Goal: Task Accomplishment & Management: Complete application form

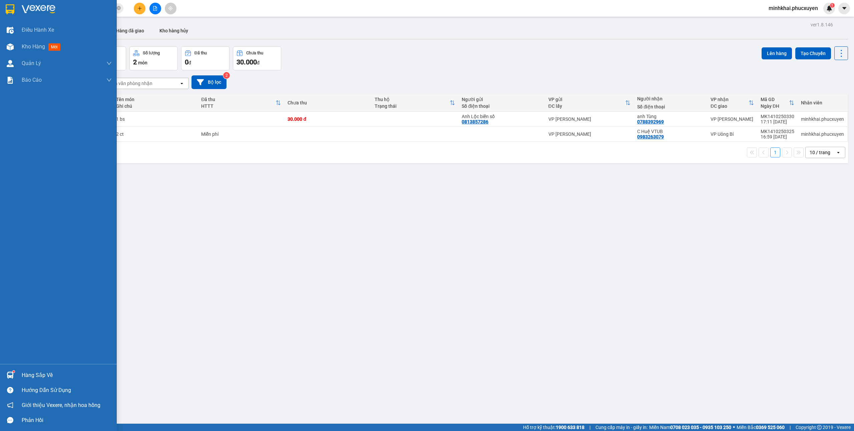
click at [15, 372] on div at bounding box center [10, 375] width 12 height 12
drag, startPoint x: 14, startPoint y: 370, endPoint x: 98, endPoint y: 381, distance: 84.4
click at [107, 381] on div "Hàng sắp về" at bounding box center [58, 375] width 117 height 15
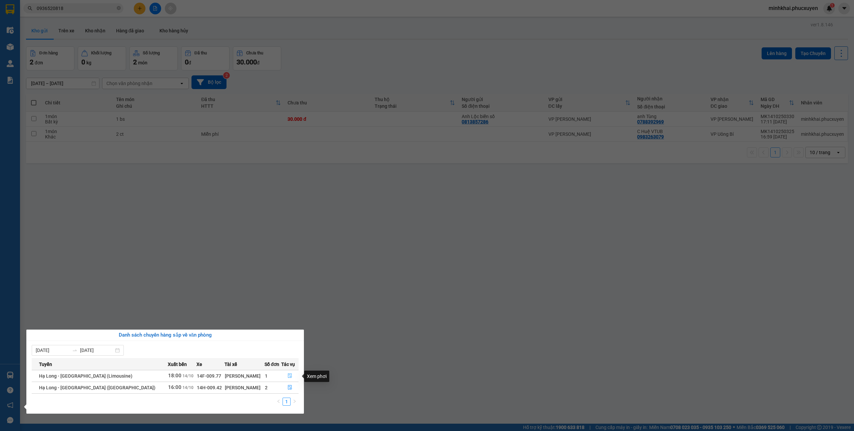
click at [290, 376] on button "button" at bounding box center [290, 376] width 17 height 11
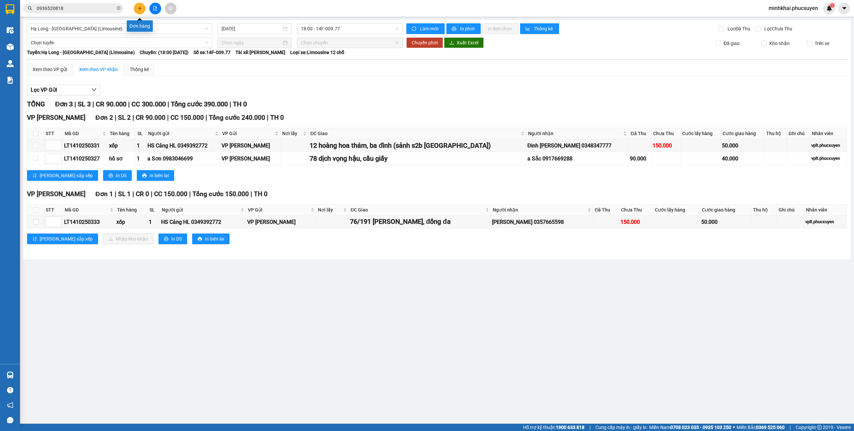
click at [137, 10] on icon "plus" at bounding box center [139, 8] width 5 height 5
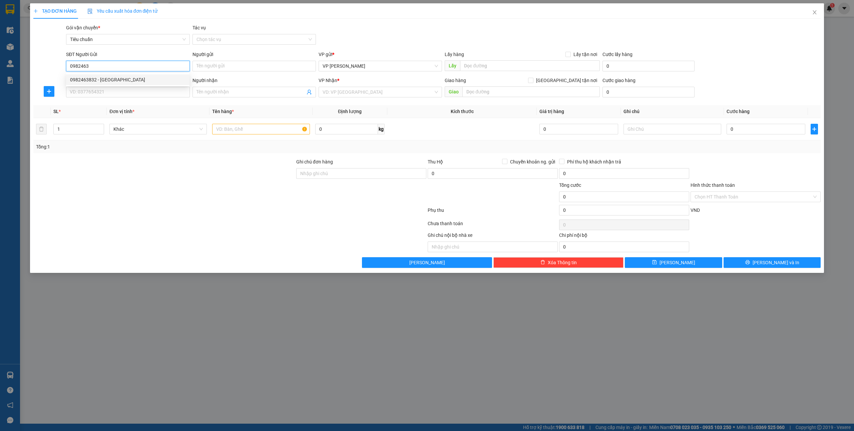
click at [108, 77] on div "0982463832 - [GEOGRAPHIC_DATA]" at bounding box center [127, 79] width 115 height 7
type input "0982463832"
type input "Lad Thành Lợi"
type input "0982463832"
click at [108, 88] on input "SĐT Người Nhận *" at bounding box center [127, 92] width 123 height 11
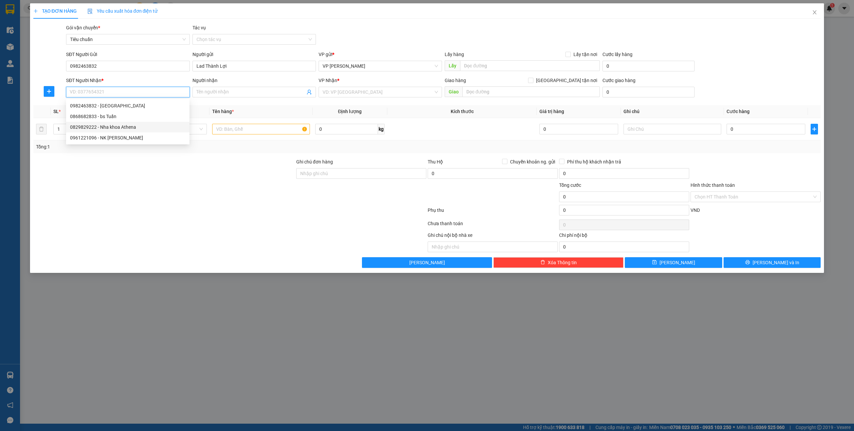
click at [131, 127] on div "0829829222 - Nha khoa Athena" at bounding box center [127, 126] width 115 height 7
type input "0829829222"
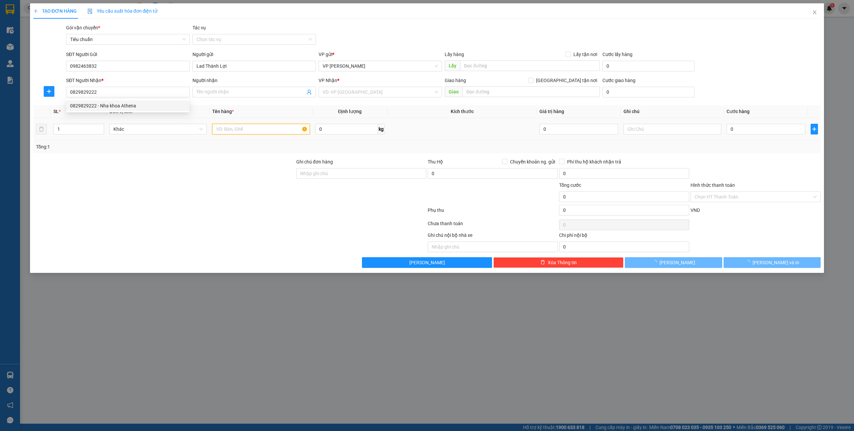
click at [246, 133] on input "text" at bounding box center [260, 129] width 97 height 11
type input "Nha khoa Athena"
checkbox input "true"
type input "405nvc"
type input "30.000"
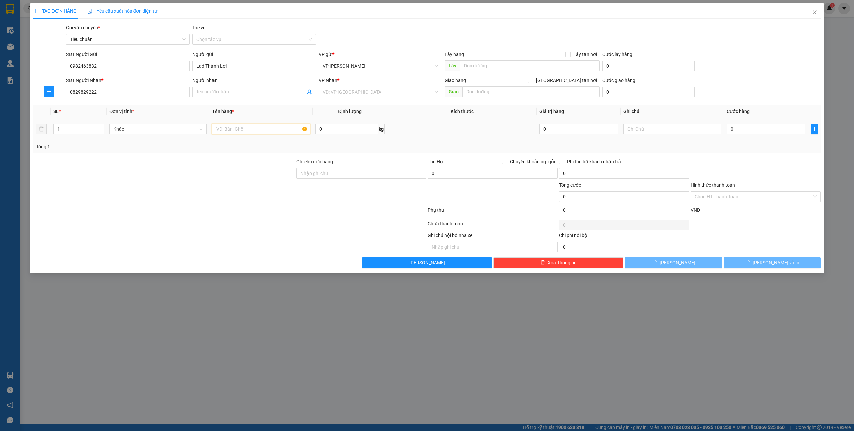
type input "30.000"
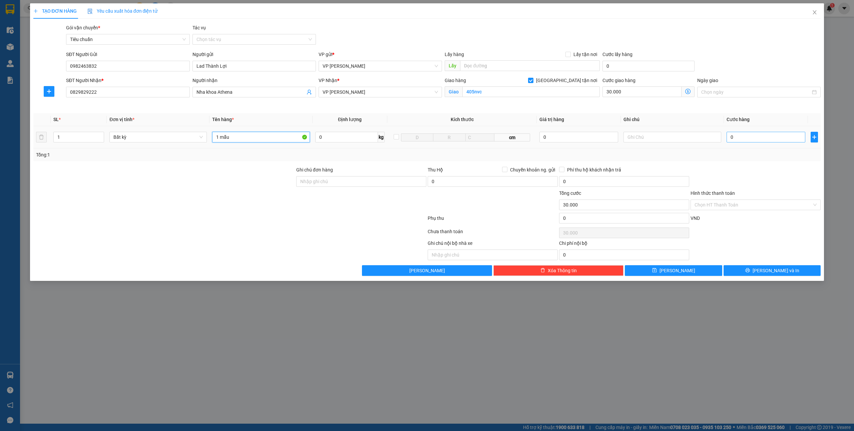
type input "1 mẫu"
click at [744, 135] on input "0" at bounding box center [766, 137] width 79 height 11
type input "3"
type input "30.003"
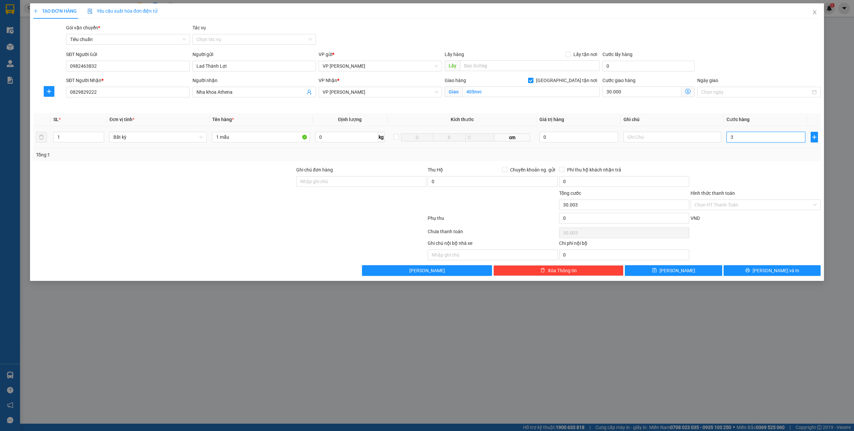
type input "30"
type input "30.030"
type input "30"
click at [505, 88] on input "405nvc" at bounding box center [530, 91] width 137 height 11
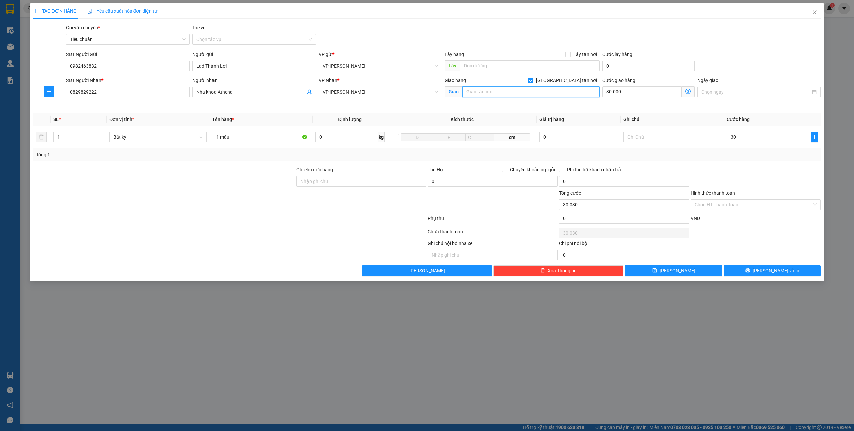
type input "30.000"
type input "60.000"
click at [533, 79] on input "[GEOGRAPHIC_DATA] tận nơi" at bounding box center [530, 80] width 5 height 5
checkbox input "false"
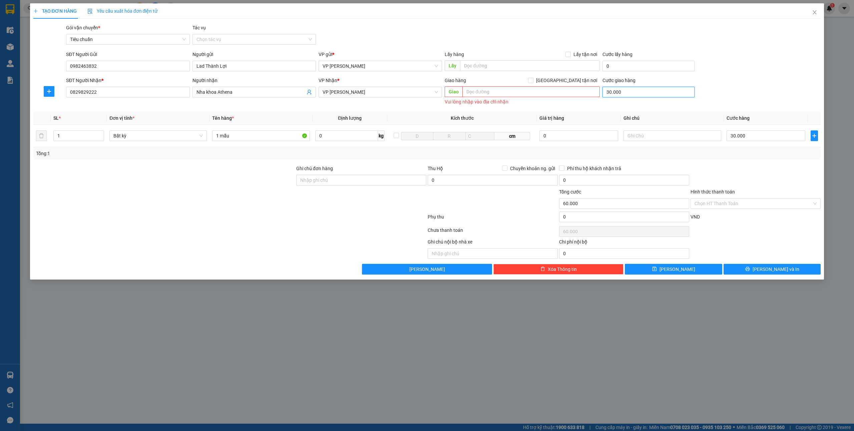
click at [636, 95] on input "30.000" at bounding box center [648, 92] width 92 height 11
type input "0"
type input "30.000"
type input "0"
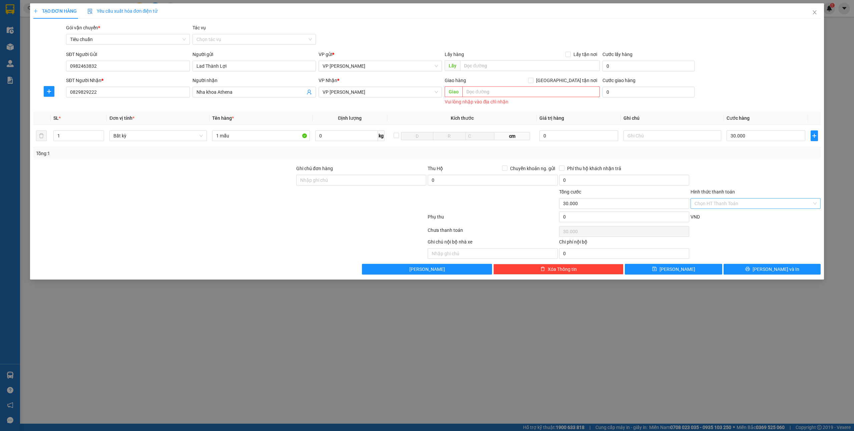
click at [729, 202] on input "Hình thức thanh toán" at bounding box center [753, 203] width 117 height 10
click at [714, 215] on div "Tại văn phòng" at bounding box center [756, 217] width 122 height 7
type input "0"
click at [777, 272] on span "[PERSON_NAME] và In" at bounding box center [776, 269] width 47 height 7
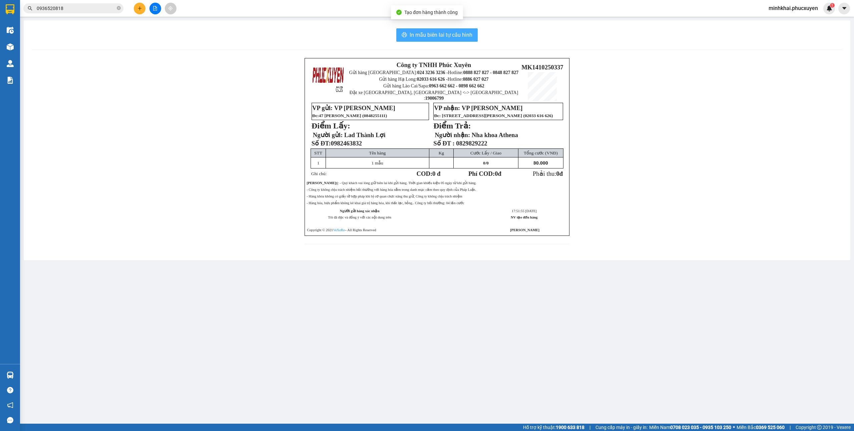
click at [428, 37] on span "In mẫu biên lai tự cấu hình" at bounding box center [441, 35] width 63 height 8
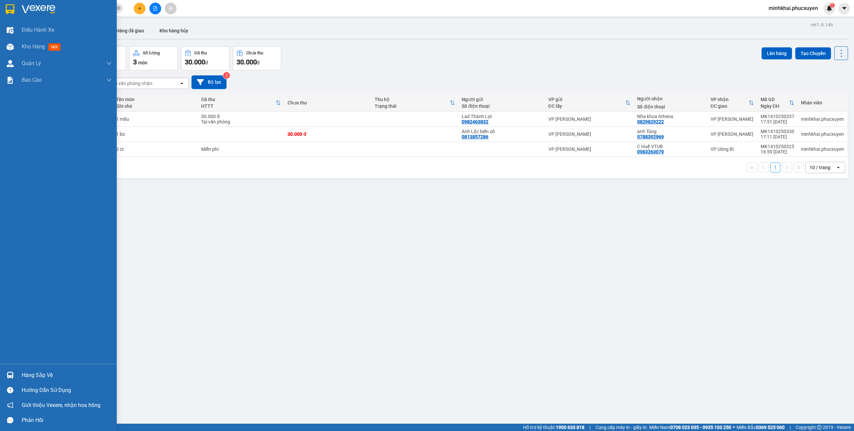
click at [9, 373] on img at bounding box center [10, 375] width 7 height 7
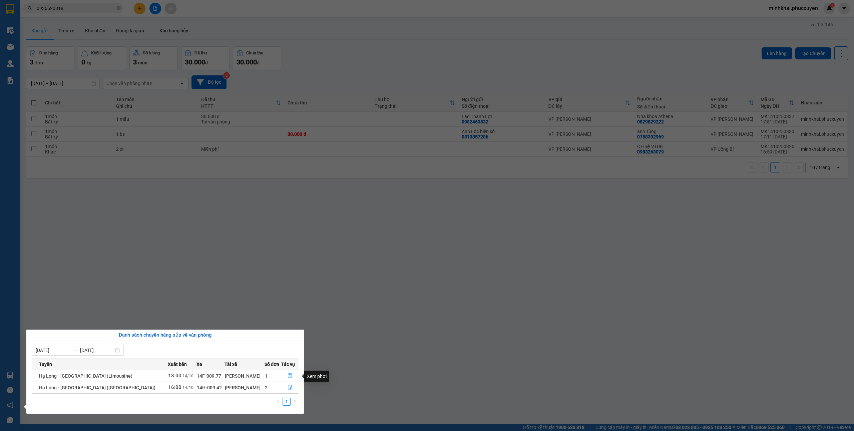
click at [288, 377] on icon "file-done" at bounding box center [290, 375] width 5 height 5
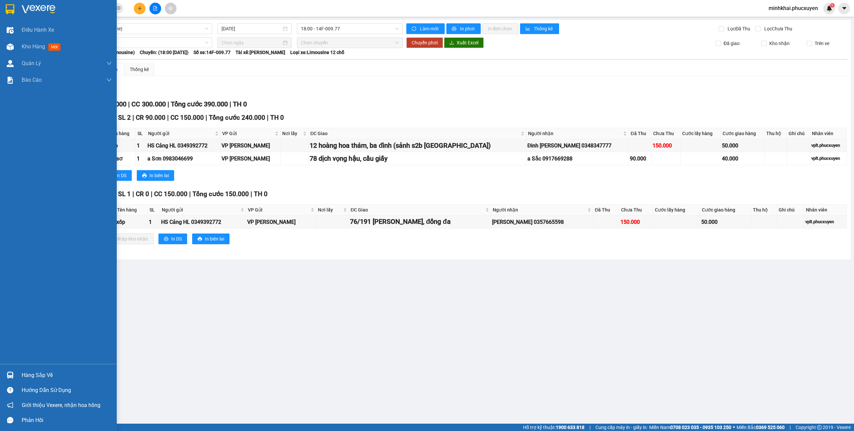
click at [7, 378] on img at bounding box center [10, 375] width 7 height 7
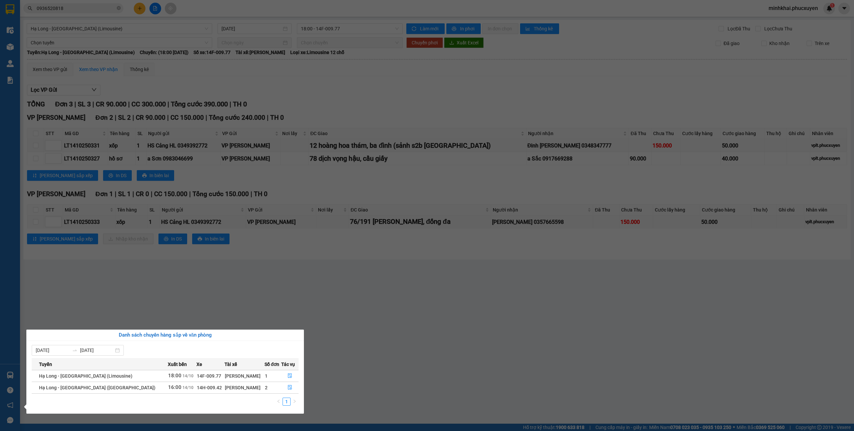
click at [422, 349] on section "Kết quả tìm kiếm ( 2 ) Bộ lọc Mã ĐH Trạng thái Món hàng Thu hộ Tổng cước Chưa c…" at bounding box center [427, 215] width 854 height 431
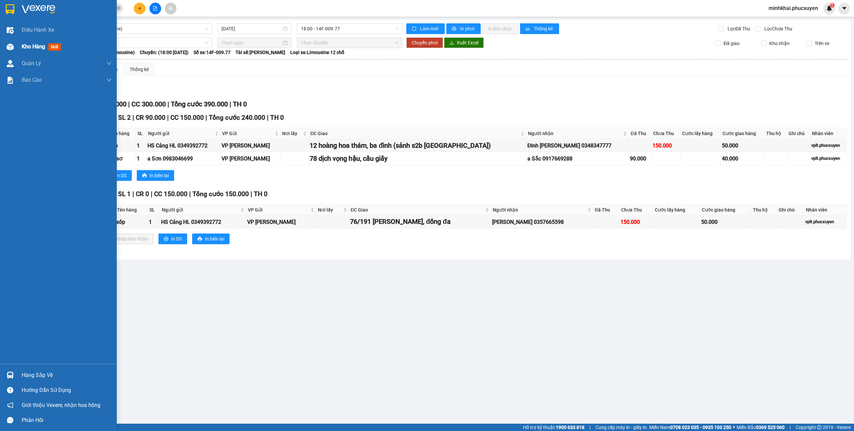
click at [4, 45] on div at bounding box center [10, 47] width 12 height 12
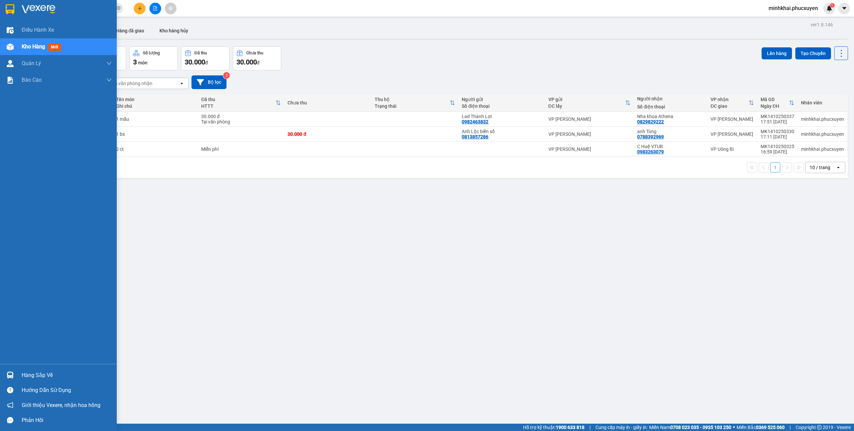
click at [60, 373] on div "Hàng sắp về" at bounding box center [67, 375] width 90 height 10
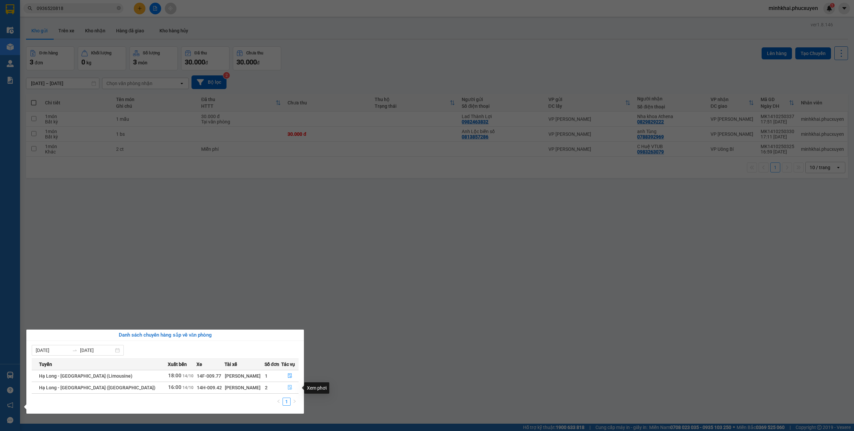
click at [290, 388] on button "button" at bounding box center [290, 387] width 17 height 11
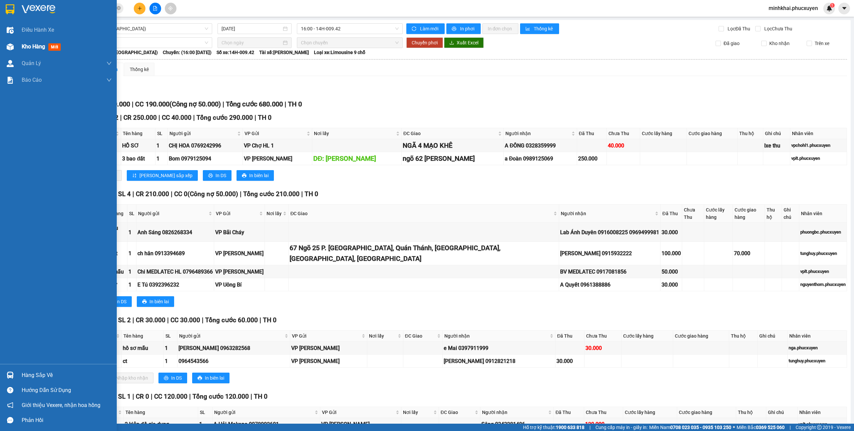
click at [19, 47] on div "Kho hàng mới" at bounding box center [58, 46] width 117 height 17
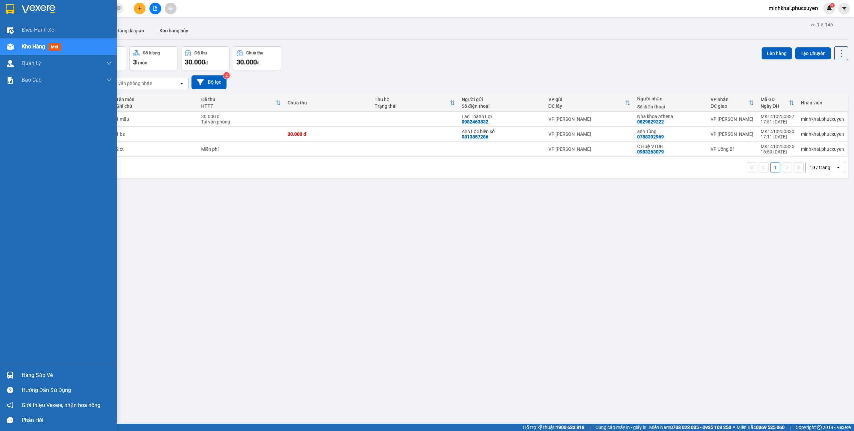
click at [13, 372] on img at bounding box center [10, 375] width 7 height 7
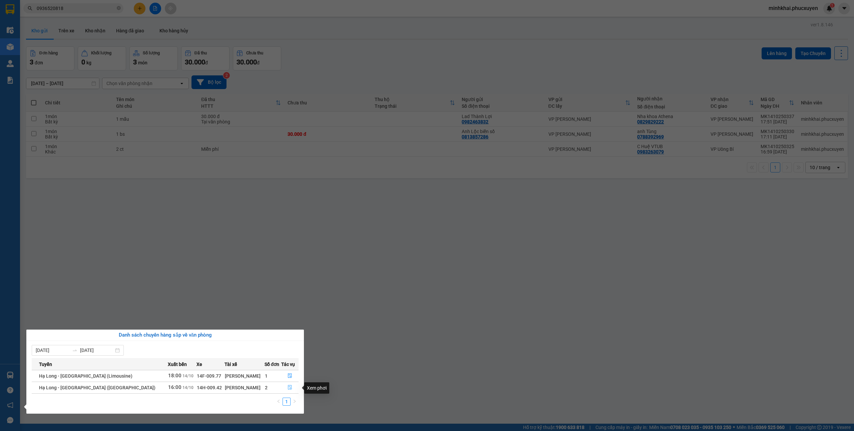
click at [288, 390] on icon "file-done" at bounding box center [290, 387] width 4 height 5
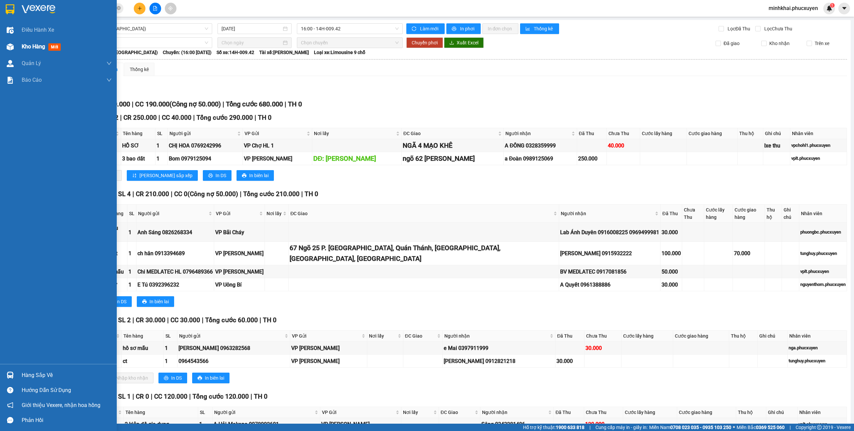
click at [21, 47] on div "Kho hàng mới" at bounding box center [58, 46] width 117 height 17
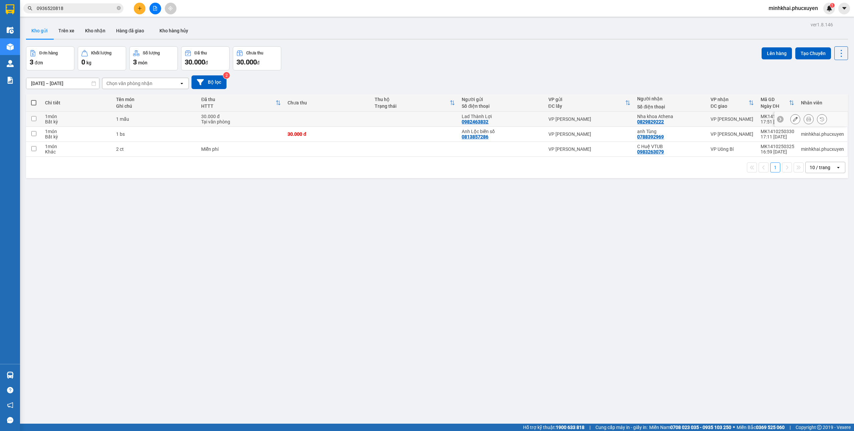
click at [806, 118] on icon at bounding box center [808, 119] width 5 height 5
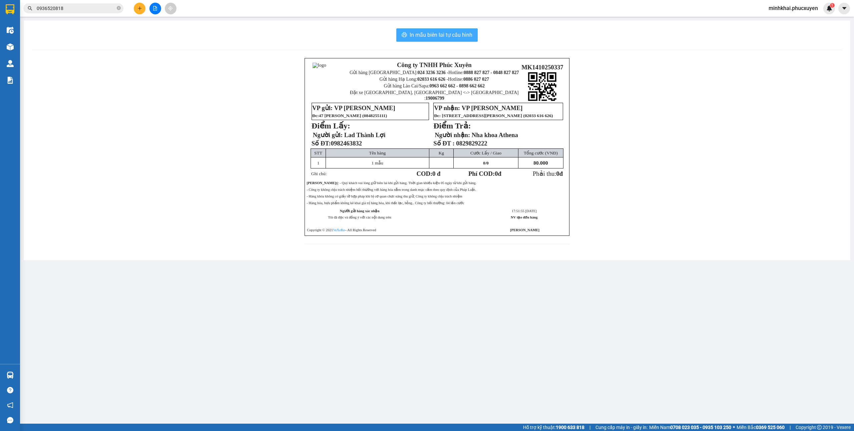
click at [428, 36] on span "In mẫu biên lai tự cấu hình" at bounding box center [441, 35] width 63 height 8
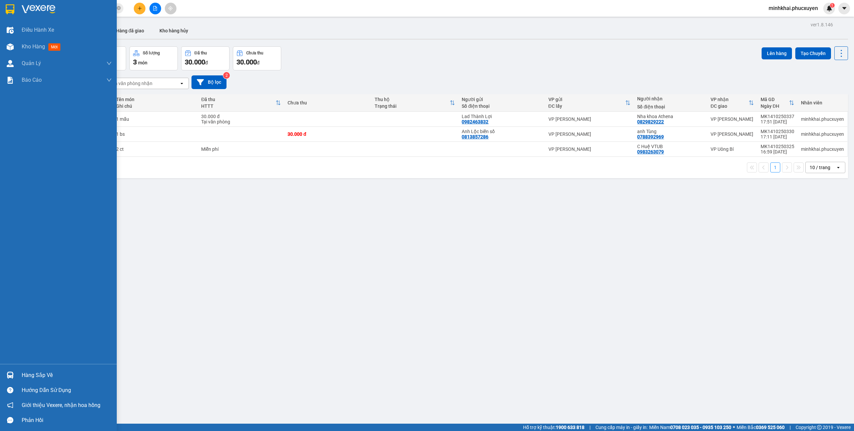
click at [17, 378] on div "Hàng sắp về" at bounding box center [58, 375] width 117 height 15
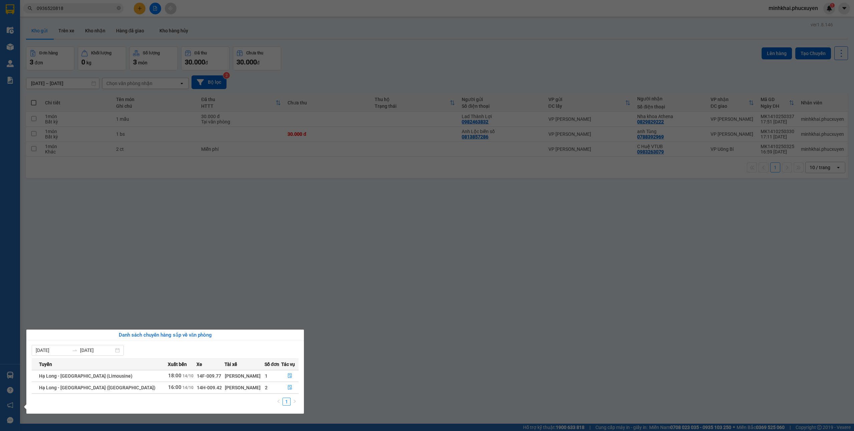
click at [504, 280] on section "Kết quả tìm kiếm ( 2 ) Bộ lọc Mã ĐH Trạng thái Món hàng Thu hộ Tổng cước Chưa c…" at bounding box center [427, 215] width 854 height 431
